Goal: Information Seeking & Learning: Learn about a topic

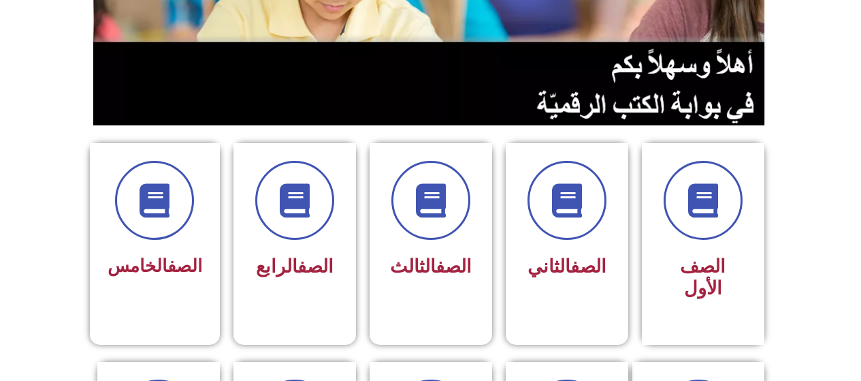
scroll to position [238, 0]
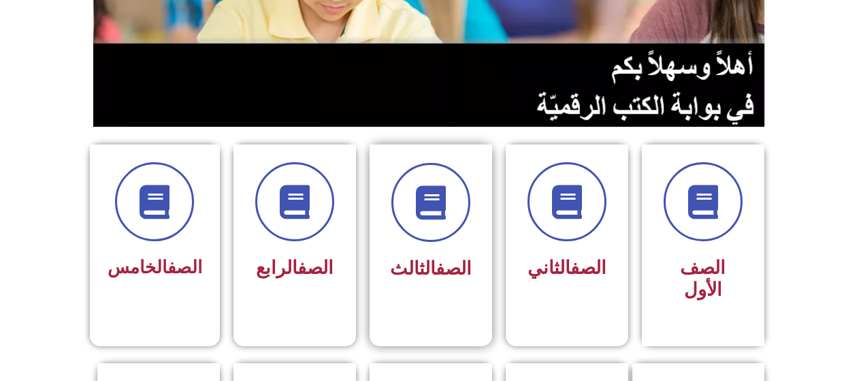
click at [407, 276] on span "الصف الثالث" at bounding box center [431, 268] width 82 height 22
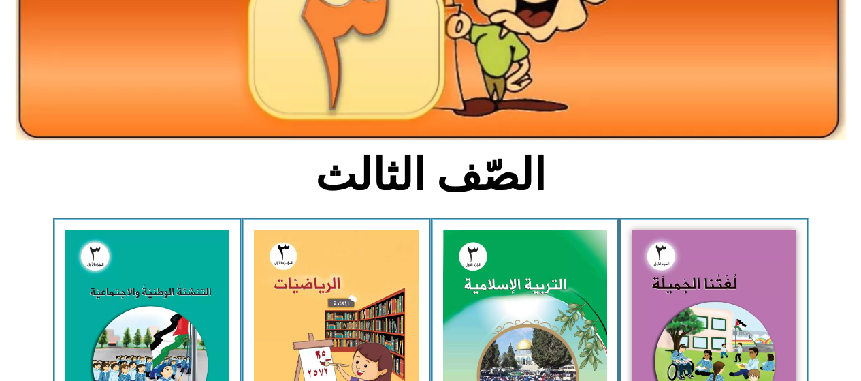
scroll to position [208, 0]
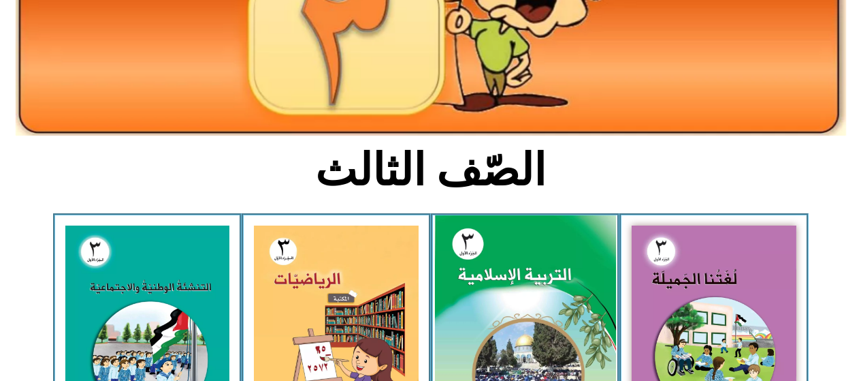
click at [477, 322] on img at bounding box center [524, 327] width 181 height 225
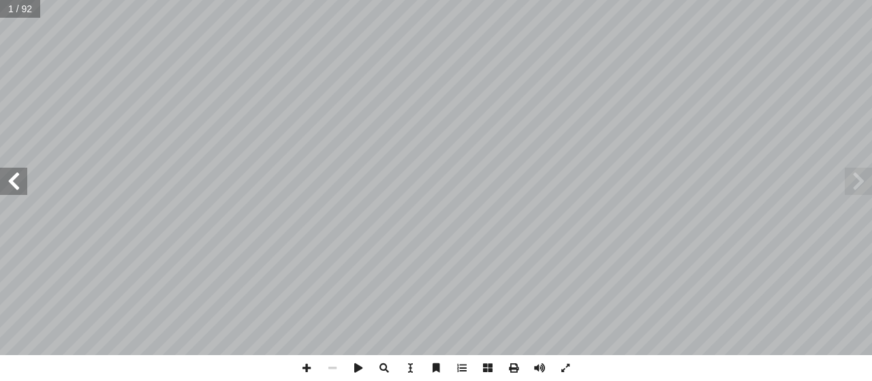
click at [9, 182] on span at bounding box center [13, 181] width 27 height 27
click at [11, 175] on span at bounding box center [13, 181] width 27 height 27
click at [7, 180] on span at bounding box center [13, 181] width 27 height 27
click at [11, 180] on span at bounding box center [13, 181] width 27 height 27
click at [13, 175] on span at bounding box center [13, 181] width 27 height 27
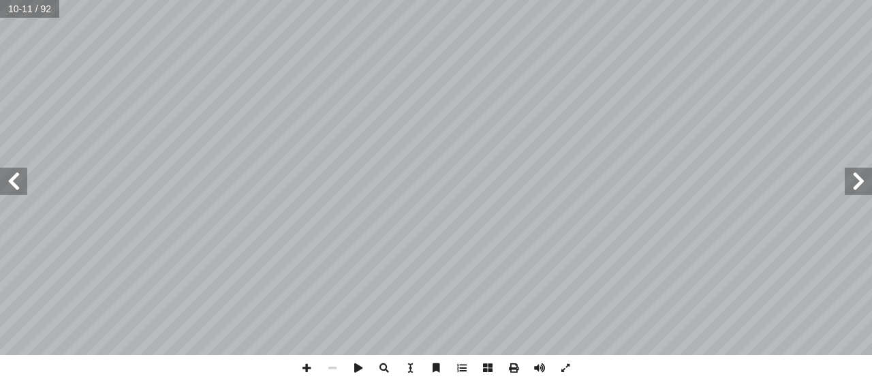
click at [9, 178] on span at bounding box center [13, 181] width 27 height 27
click at [14, 186] on span at bounding box center [13, 181] width 27 height 27
